Goal: Information Seeking & Learning: Learn about a topic

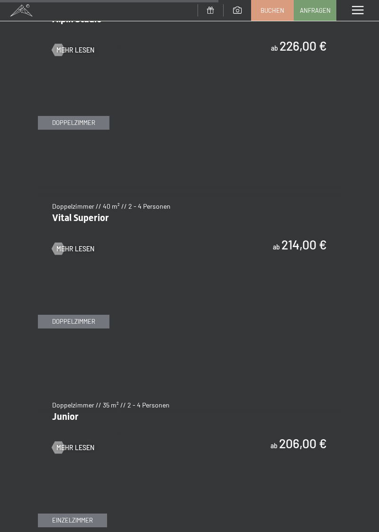
scroll to position [2041, 0]
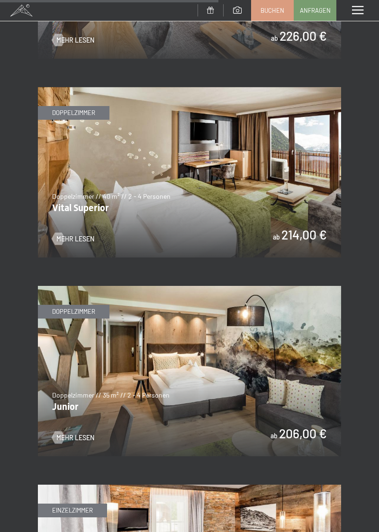
click at [64, 433] on span "Mehr Lesen" at bounding box center [75, 437] width 38 height 9
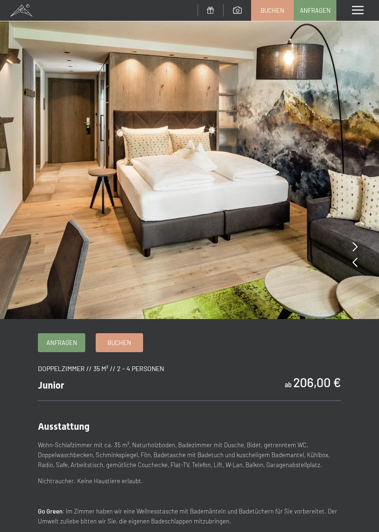
click at [354, 247] on icon at bounding box center [354, 246] width 5 height 9
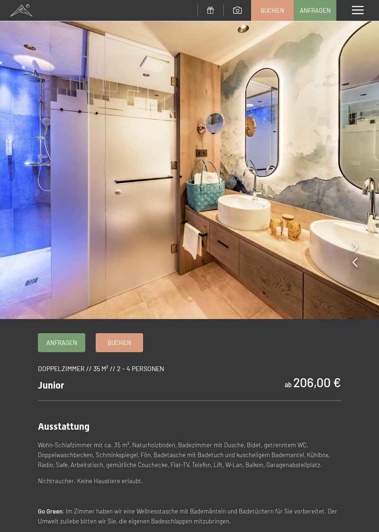
click at [351, 240] on img at bounding box center [189, 159] width 379 height 319
click at [355, 247] on icon at bounding box center [354, 246] width 5 height 9
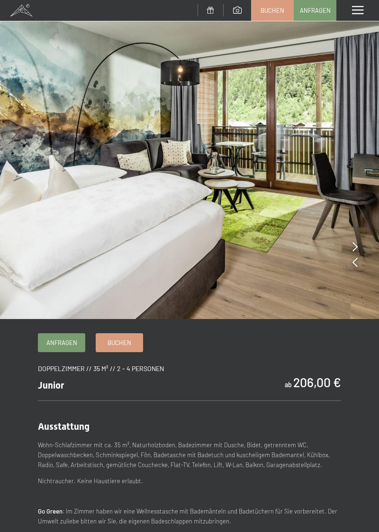
click at [361, 244] on img at bounding box center [189, 159] width 379 height 319
click at [358, 246] on img at bounding box center [189, 159] width 379 height 319
click at [352, 241] on div at bounding box center [354, 246] width 5 height 13
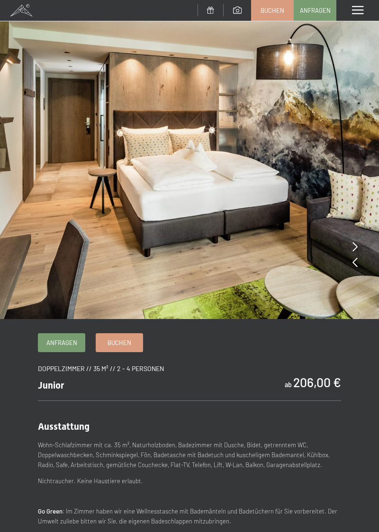
click at [347, 241] on img at bounding box center [189, 159] width 379 height 319
click at [357, 245] on icon at bounding box center [354, 246] width 5 height 9
